Goal: Task Accomplishment & Management: Complete application form

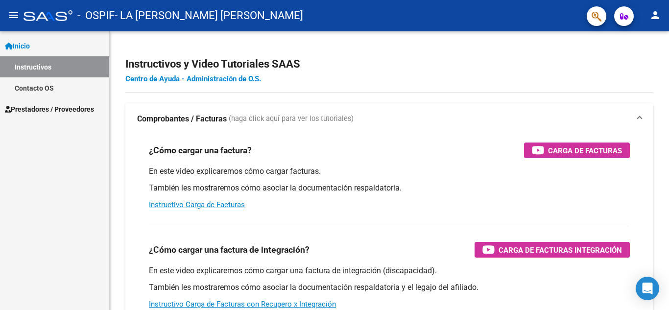
click at [58, 108] on span "Prestadores / Proveedores" at bounding box center [49, 109] width 89 height 11
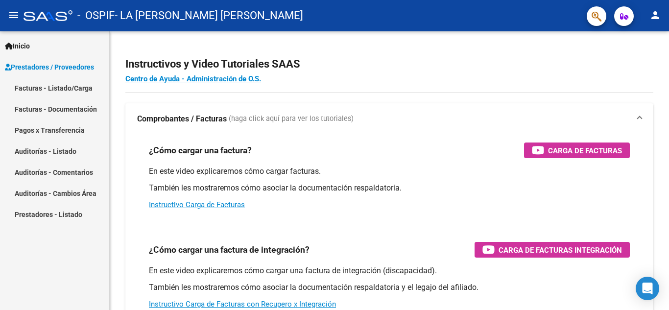
click at [60, 88] on link "Facturas - Listado/Carga" at bounding box center [54, 87] width 109 height 21
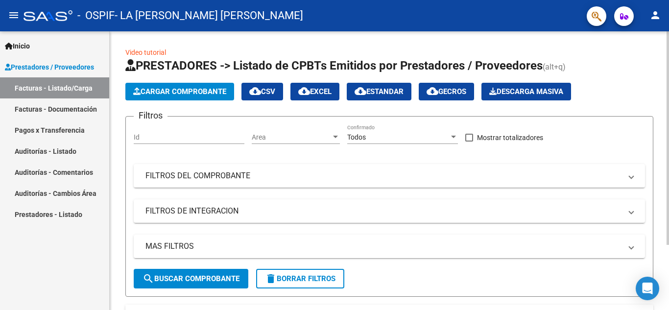
click at [181, 96] on button "Cargar Comprobante" at bounding box center [179, 92] width 109 height 18
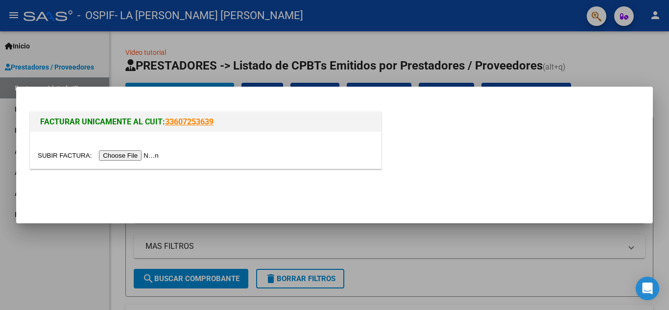
click at [150, 153] on input "file" at bounding box center [100, 155] width 124 height 10
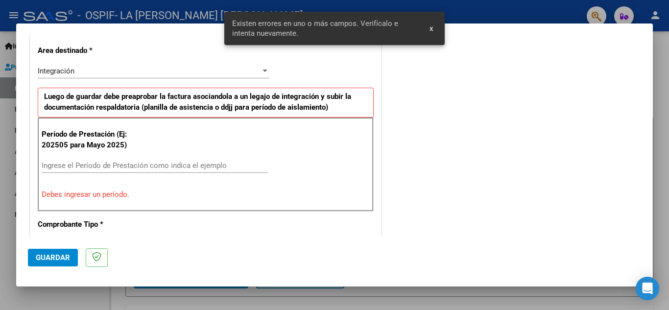
scroll to position [222, 0]
click at [88, 164] on input "Ingrese el Período de Prestación como indica el ejemplo" at bounding box center [155, 164] width 226 height 9
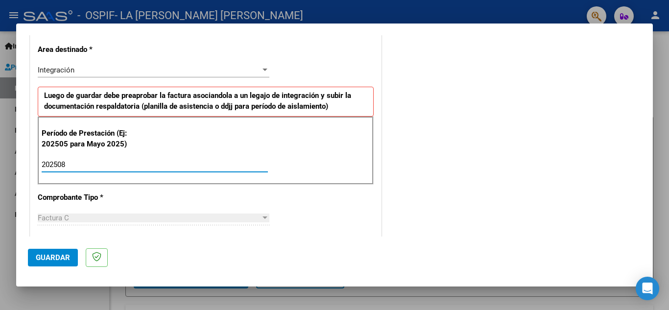
type input "202508"
click at [332, 208] on div "CUIT * 27-31070618-9 Ingresar CUIT ANALISIS PRESTADOR LA [PERSON_NAME] [PERSON_…" at bounding box center [205, 304] width 351 height 737
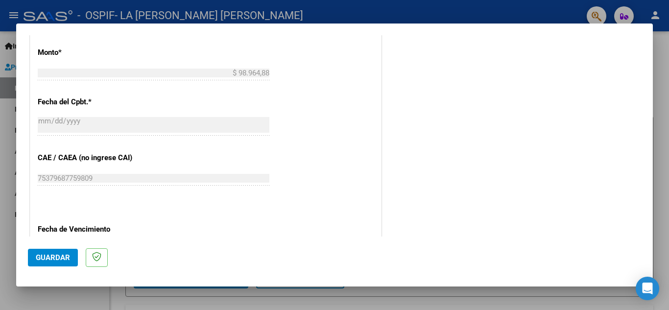
scroll to position [660, 0]
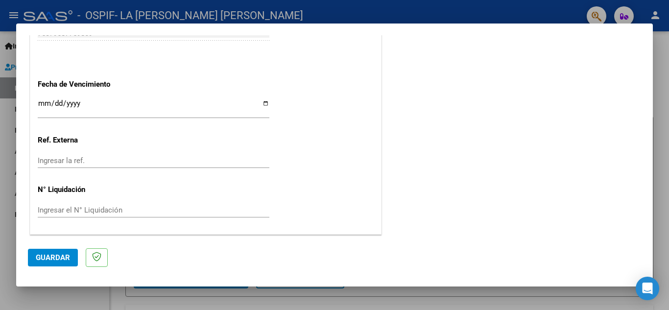
click at [57, 260] on span "Guardar" at bounding box center [53, 257] width 34 height 9
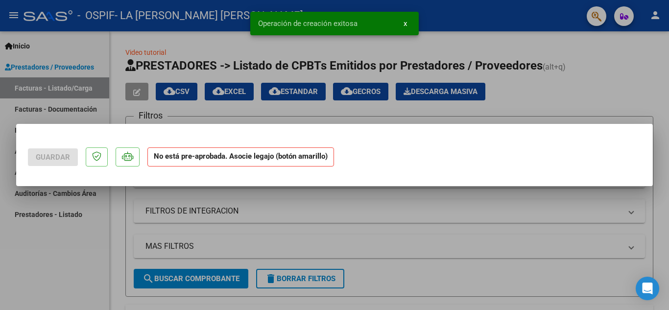
scroll to position [0, 0]
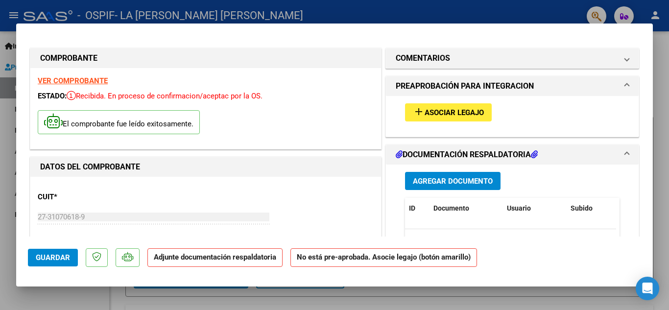
click at [432, 183] on span "Agregar Documento" at bounding box center [453, 181] width 80 height 9
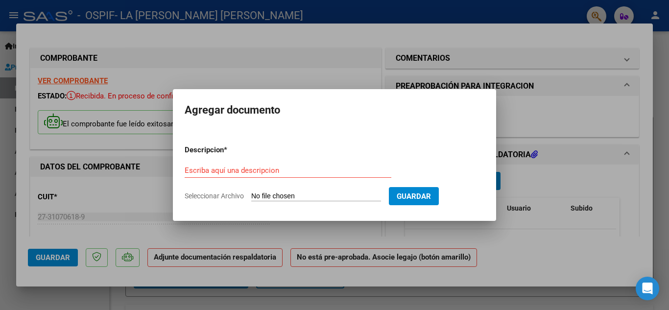
click at [215, 163] on div "Escriba aquí una descripcion" at bounding box center [288, 170] width 207 height 15
click at [217, 149] on p "Descripcion *" at bounding box center [230, 149] width 90 height 11
click at [236, 169] on input "Escriba aquí una descripcion" at bounding box center [288, 170] width 207 height 9
click at [279, 190] on form "Descripcion * Escriba aquí una descripcion Seleccionar Archivo Guardar" at bounding box center [335, 172] width 300 height 71
click at [279, 166] on input "Escriba aquí una descripcion" at bounding box center [288, 170] width 207 height 9
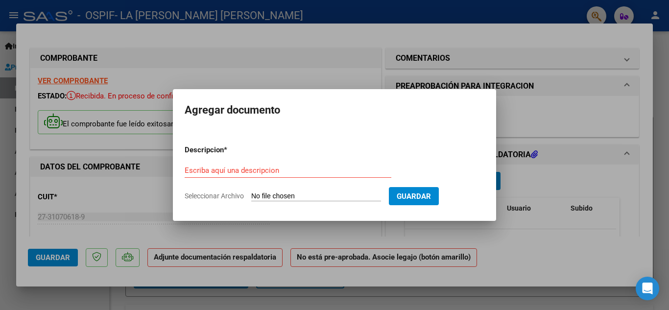
click at [216, 186] on div "Escriba aquí una descripcion" at bounding box center [288, 175] width 207 height 24
click at [226, 189] on form "Descripcion * Escriba aquí una descripcion Seleccionar Archivo Guardar" at bounding box center [335, 172] width 300 height 71
click at [227, 192] on span "Seleccionar Archivo" at bounding box center [214, 196] width 59 height 8
click at [251, 192] on input "Seleccionar Archivo" at bounding box center [316, 196] width 130 height 9
click at [213, 171] on input "Escriba aquí una descripcion" at bounding box center [288, 170] width 207 height 9
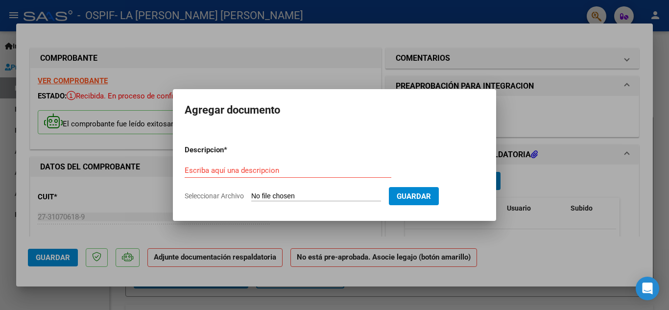
click at [223, 192] on span "Seleccionar Archivo" at bounding box center [214, 196] width 59 height 8
click at [251, 192] on input "Seleccionar Archivo" at bounding box center [316, 196] width 130 height 9
type input "C:\fakepath\macheroni planilla.pdf"
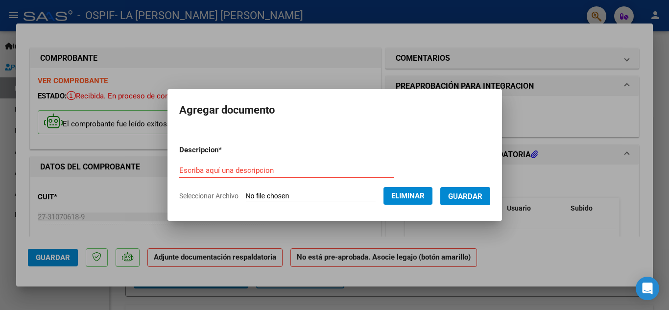
click at [460, 113] on h2 "Agregar documento" at bounding box center [334, 110] width 311 height 19
click at [273, 170] on input "Escriba aquí una descripcion" at bounding box center [286, 170] width 214 height 9
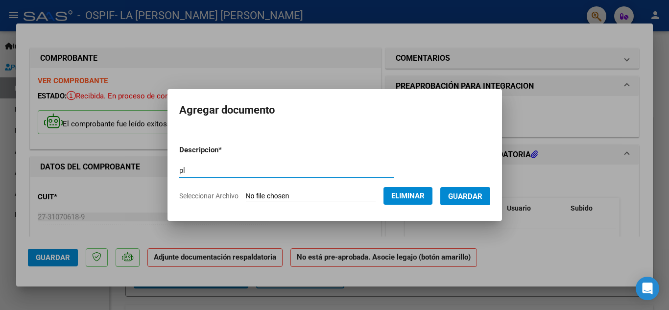
type input "p"
type input "asistencia"
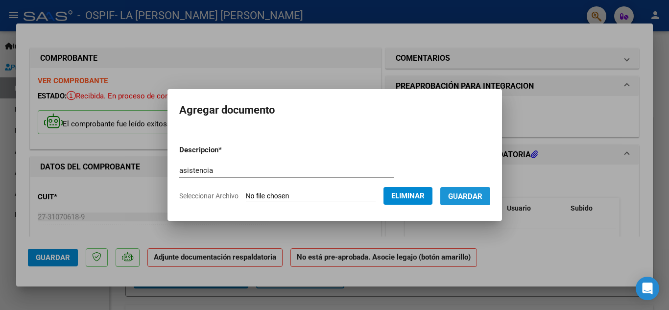
click at [482, 197] on span "Guardar" at bounding box center [465, 196] width 34 height 9
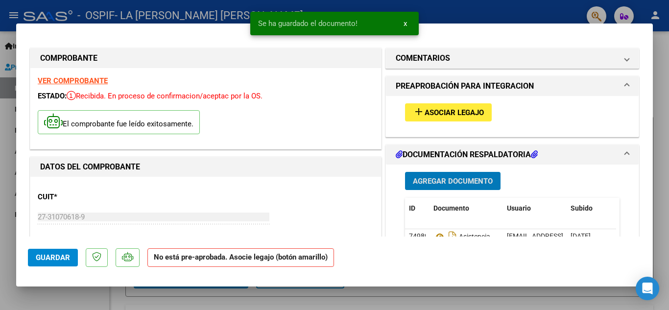
click at [59, 259] on span "Guardar" at bounding box center [53, 257] width 34 height 9
click at [665, 162] on div at bounding box center [334, 155] width 669 height 310
